Goal: Information Seeking & Learning: Learn about a topic

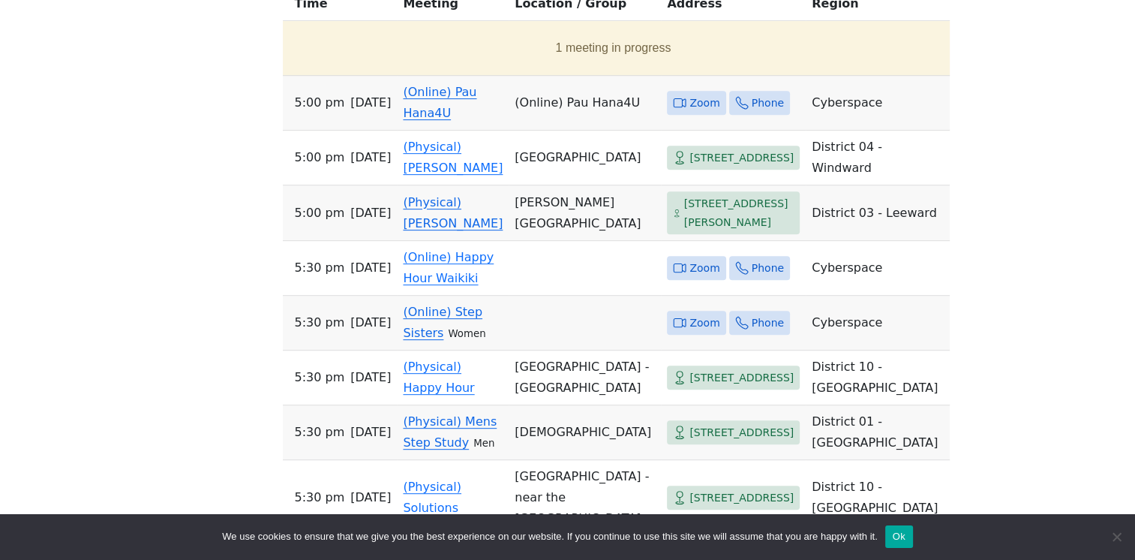
scroll to position [630, 0]
click at [689, 278] on span "Zoom" at bounding box center [704, 268] width 30 height 19
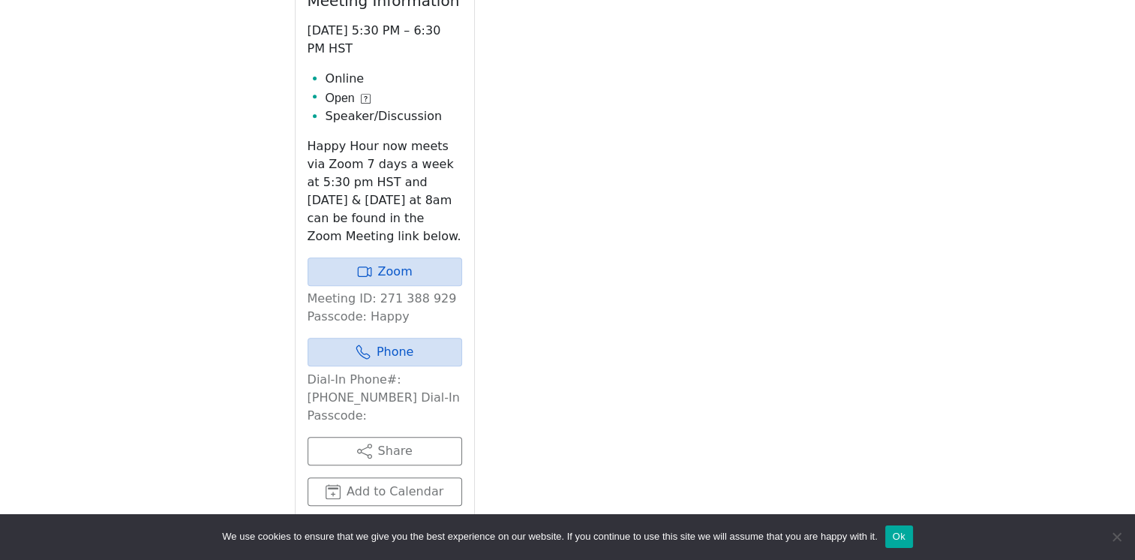
scroll to position [523, 0]
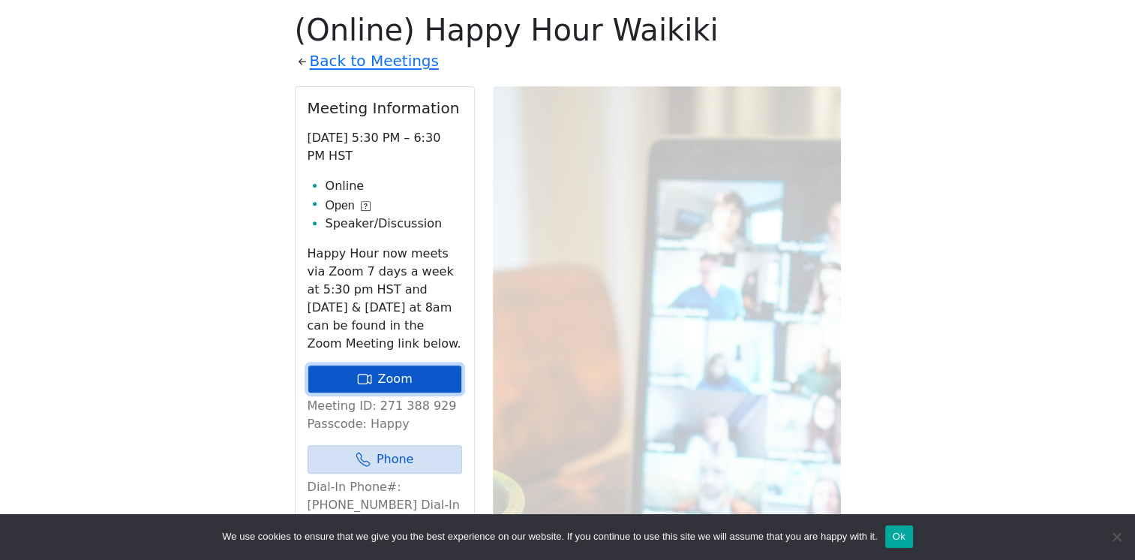
click at [389, 371] on link "Zoom" at bounding box center [385, 379] width 155 height 29
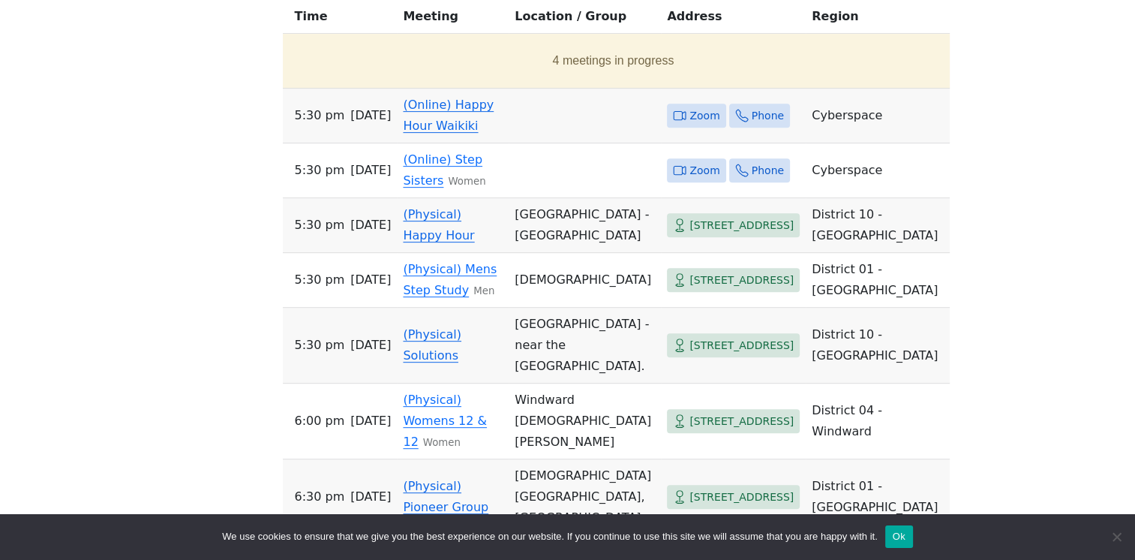
scroll to position [597, 0]
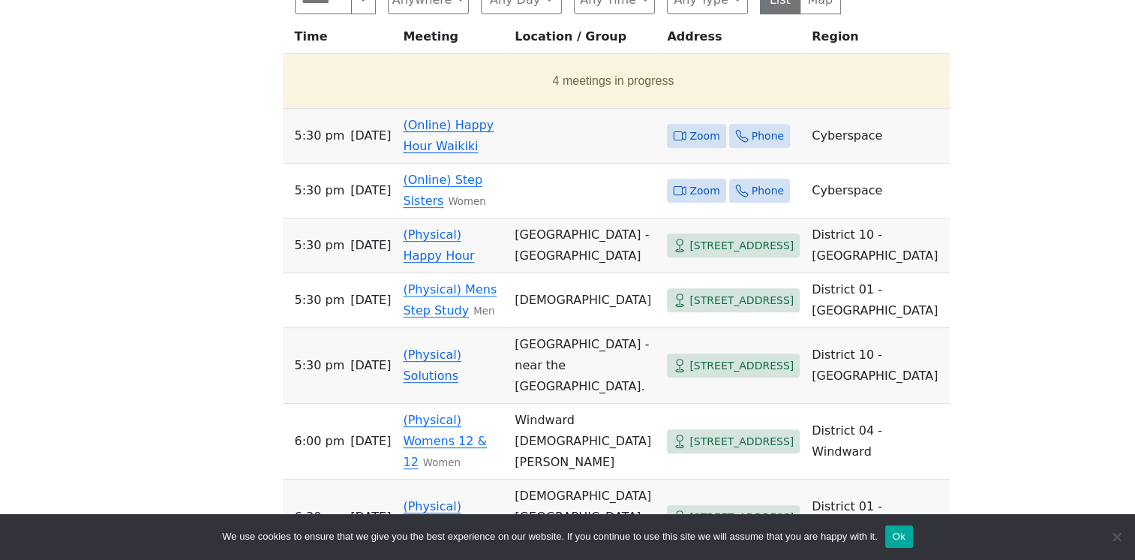
click at [689, 127] on span "Zoom" at bounding box center [704, 136] width 30 height 19
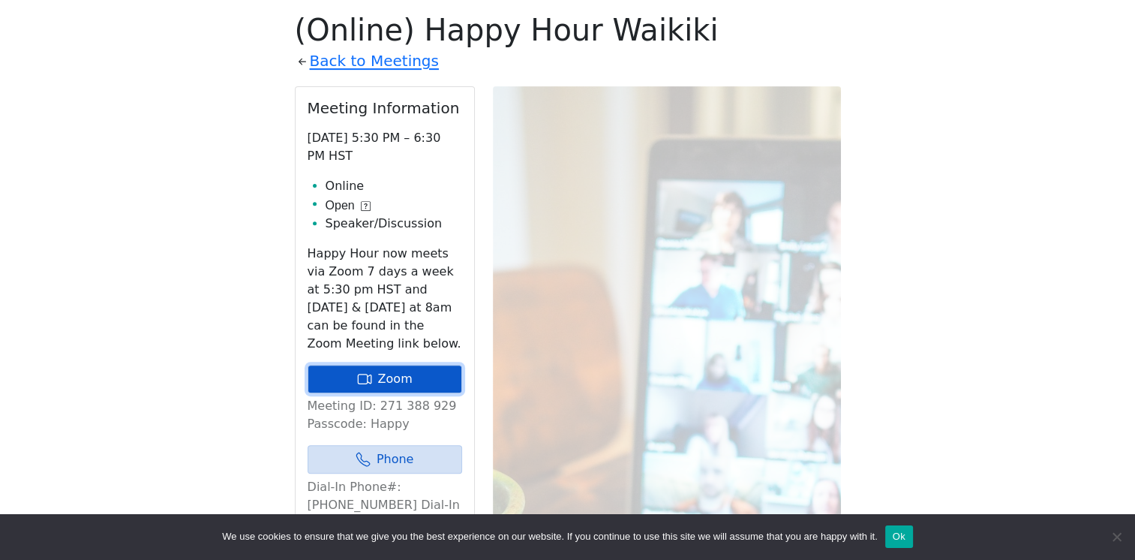
click at [393, 377] on link "Zoom" at bounding box center [385, 379] width 155 height 29
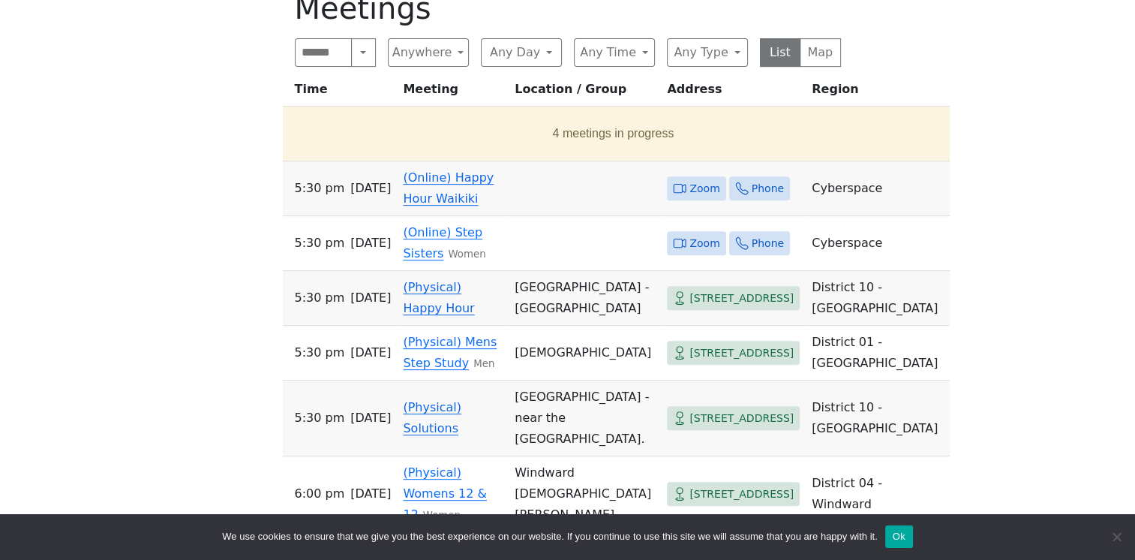
scroll to position [468, 0]
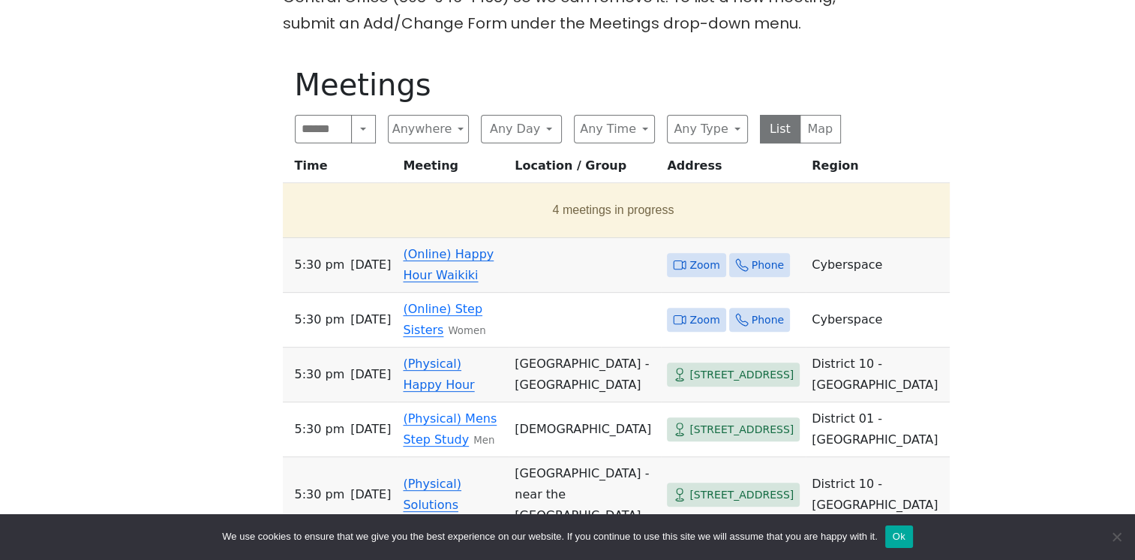
click at [689, 256] on span "Zoom" at bounding box center [704, 265] width 30 height 19
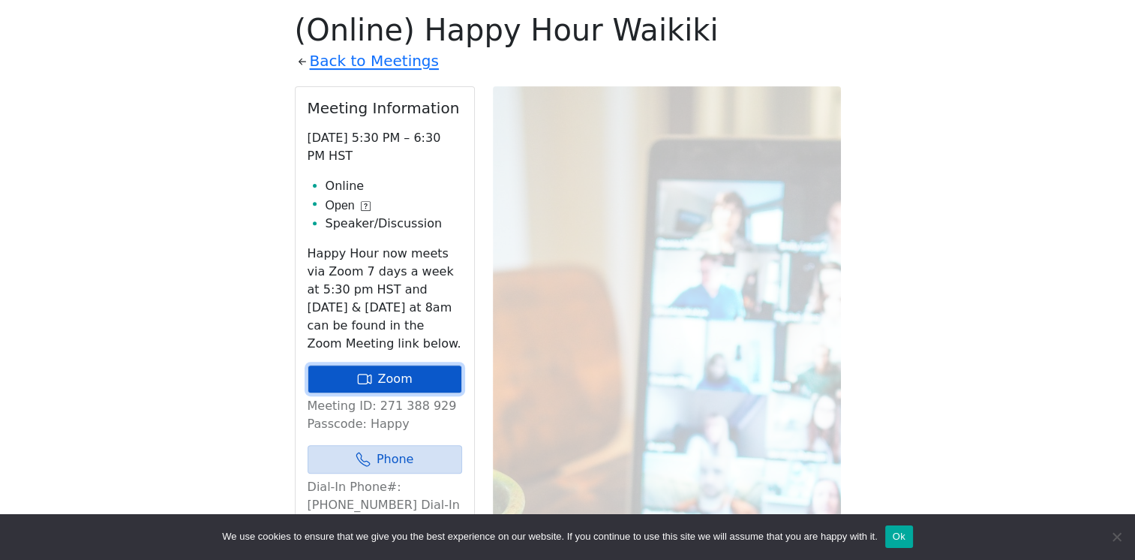
click at [388, 379] on link "Zoom" at bounding box center [385, 379] width 155 height 29
